Goal: Information Seeking & Learning: Learn about a topic

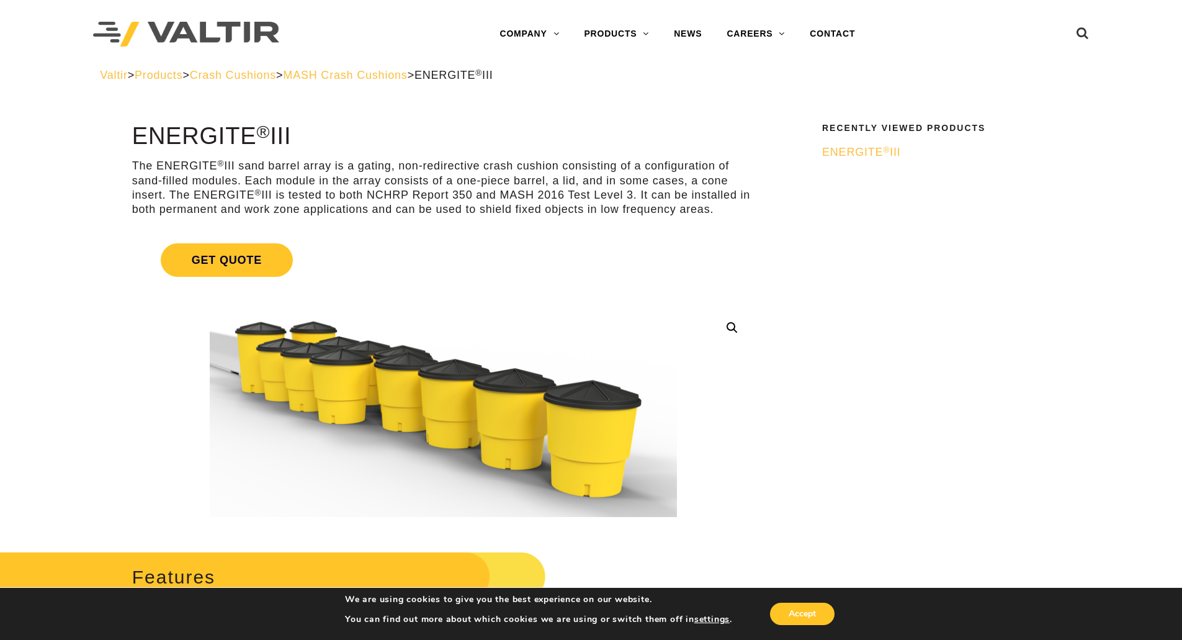
click at [166, 70] on span "Products" at bounding box center [159, 75] width 48 height 12
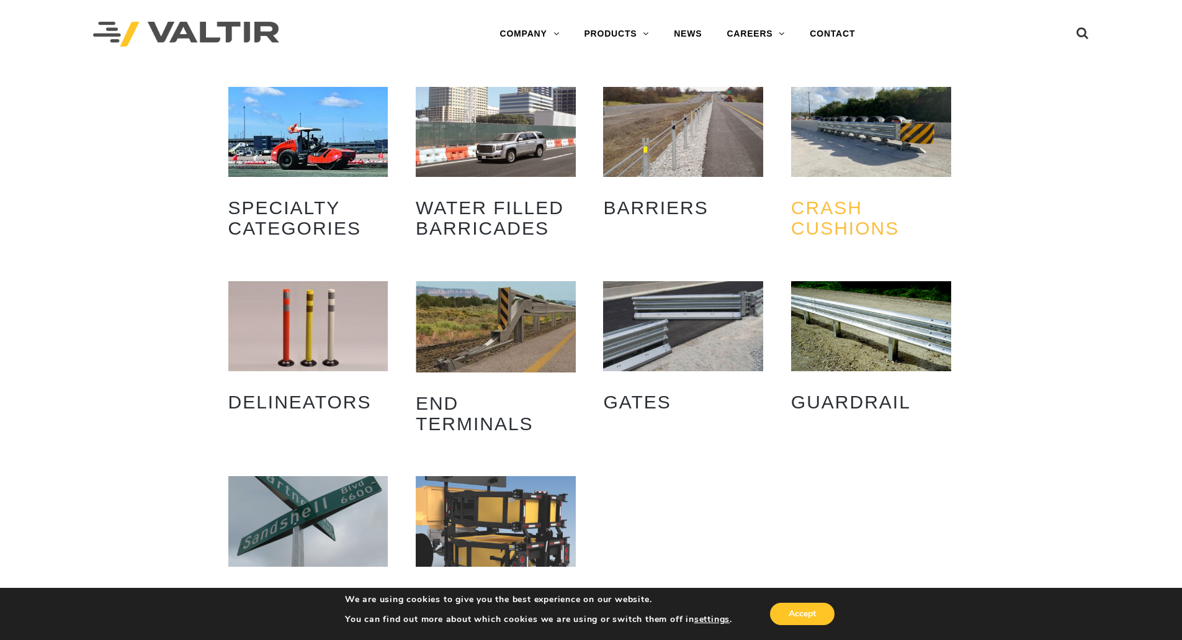
click at [825, 211] on h2 "Crash Cushions (31)" at bounding box center [871, 218] width 160 height 60
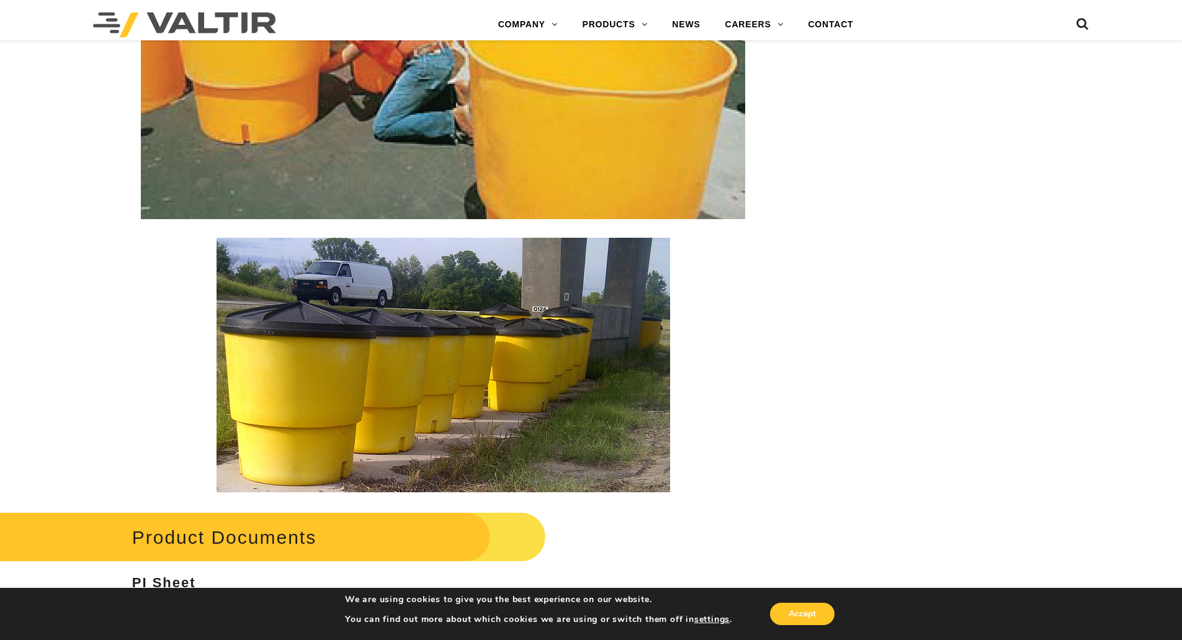
scroll to position [2109, 0]
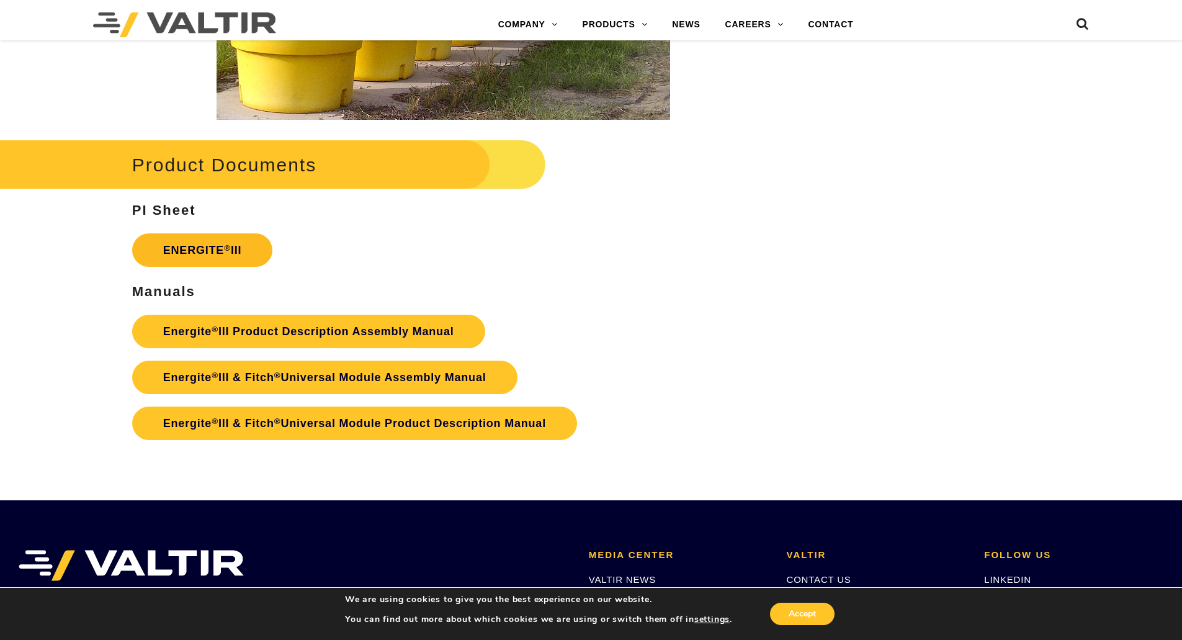
click at [187, 241] on link "ENERGITE ® III" at bounding box center [202, 250] width 141 height 34
